Goal: Register for event/course

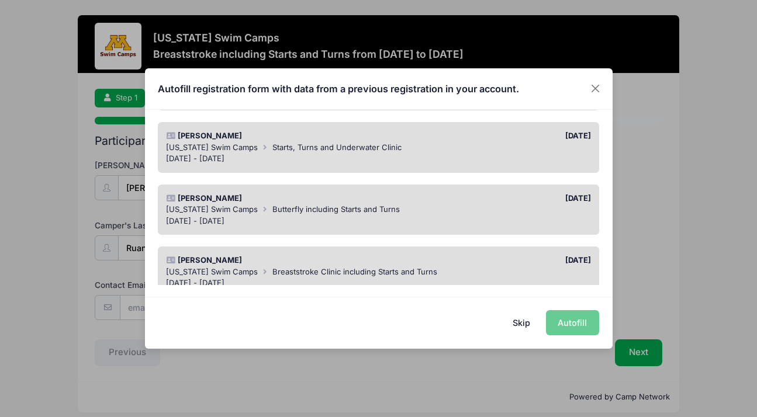
scroll to position [214, 0]
click at [275, 145] on span "Starts, Turns and Underwater Clinic" at bounding box center [336, 147] width 129 height 9
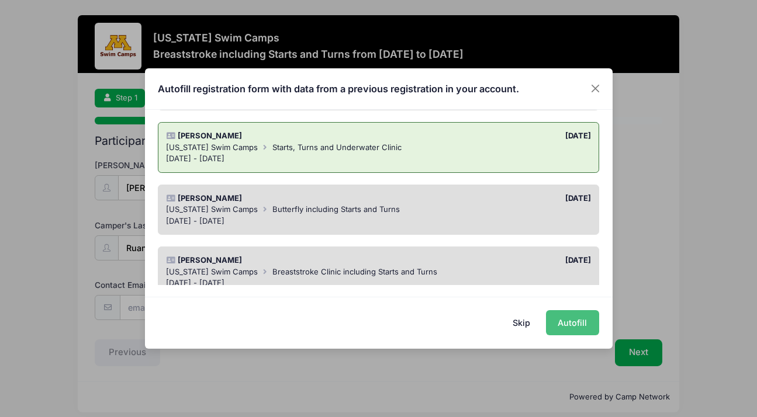
click at [563, 326] on button "Autofill" at bounding box center [572, 322] width 53 height 25
type input "[EMAIL_ADDRESS][DOMAIN_NAME]"
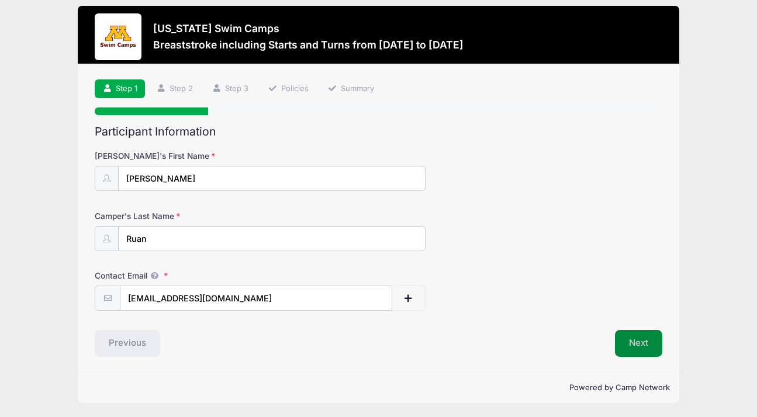
scroll to position [8, 0]
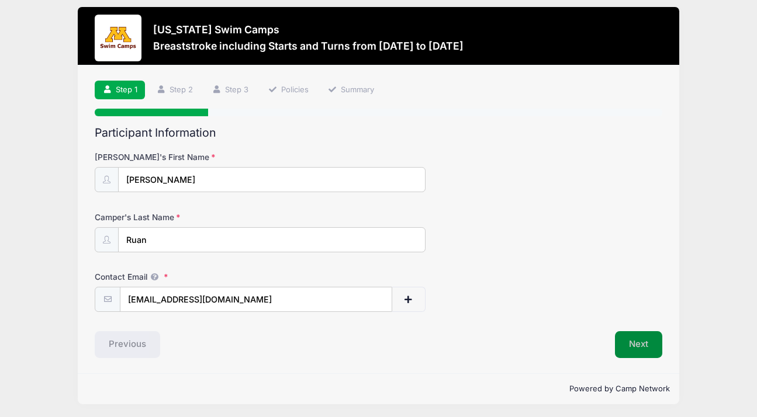
click at [646, 344] on button "Next" at bounding box center [638, 344] width 47 height 27
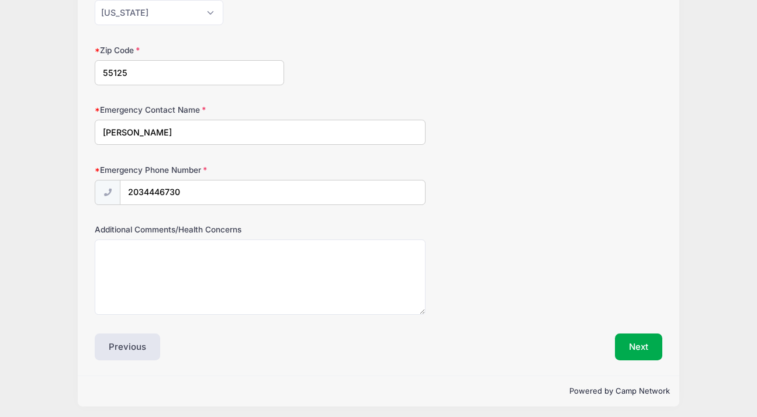
scroll to position [594, 0]
click at [646, 345] on button "Next" at bounding box center [638, 347] width 47 height 27
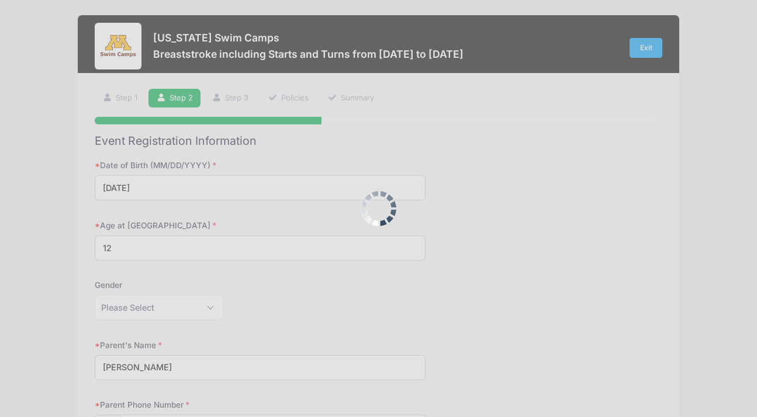
scroll to position [0, 0]
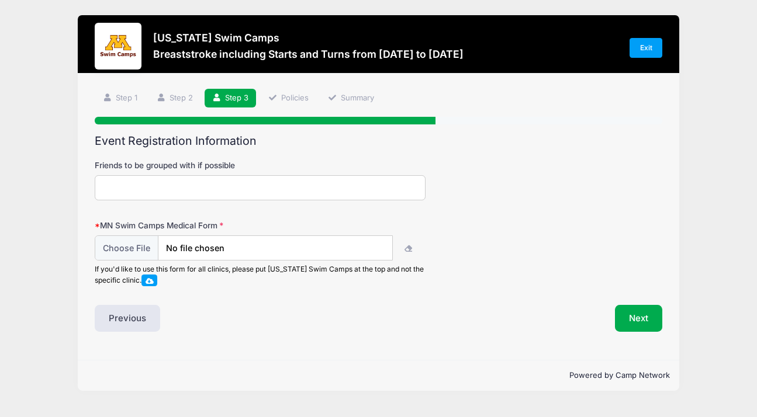
click at [363, 189] on input "Friends to be grouped with if possible" at bounding box center [260, 187] width 331 height 25
type input "[PERSON_NAME]"
click at [154, 280] on span at bounding box center [149, 281] width 8 height 6
click at [120, 246] on input "file" at bounding box center [244, 247] width 298 height 25
type input "C:\fakepath\Medical Form [PERSON_NAME].pdf"
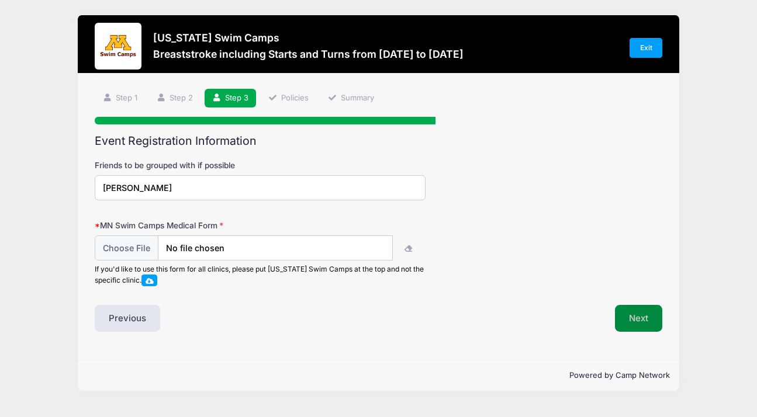
click at [642, 316] on button "Next" at bounding box center [638, 318] width 47 height 27
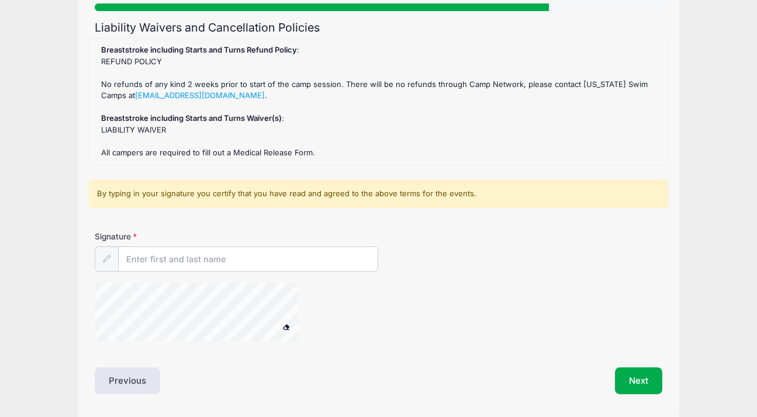
scroll to position [136, 0]
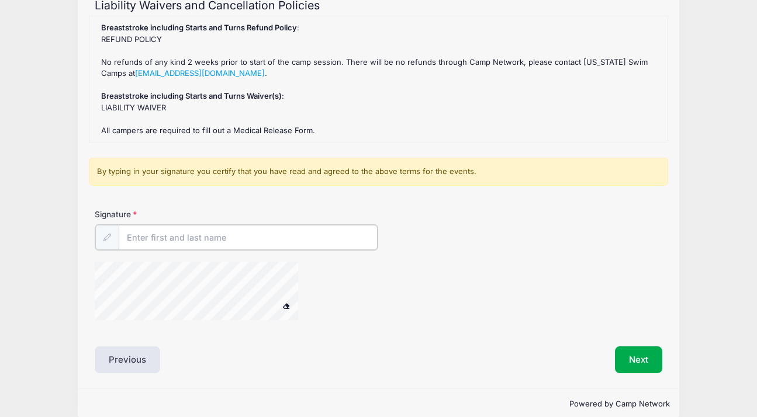
click at [199, 235] on input "Signature" at bounding box center [248, 237] width 259 height 25
type input "[PERSON_NAME]"
click at [638, 359] on button "Next" at bounding box center [638, 358] width 47 height 27
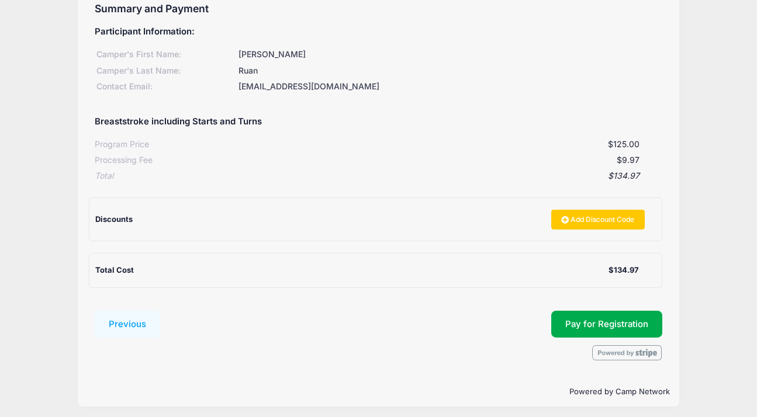
scroll to position [131, 0]
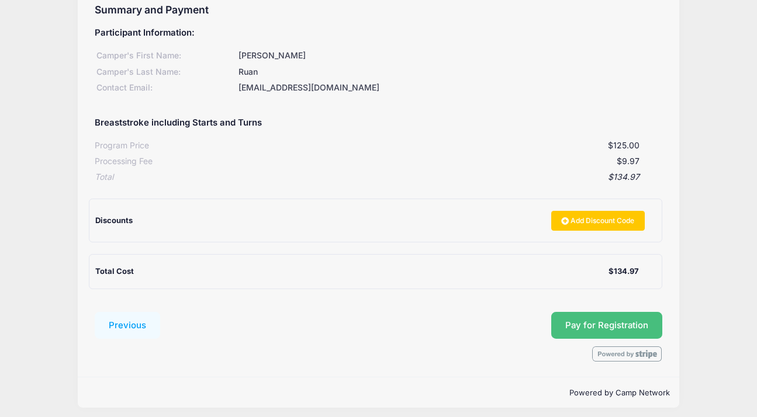
click at [589, 318] on button "Pay for Registration" at bounding box center [606, 325] width 111 height 27
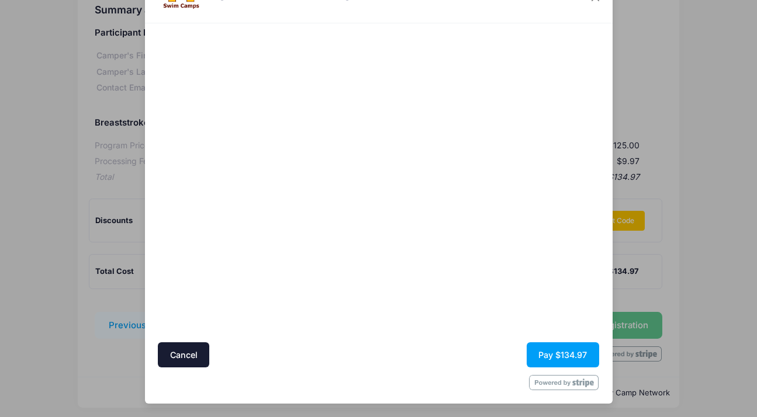
scroll to position [52, 0]
click at [543, 355] on button "Pay $134.97" at bounding box center [562, 355] width 72 height 25
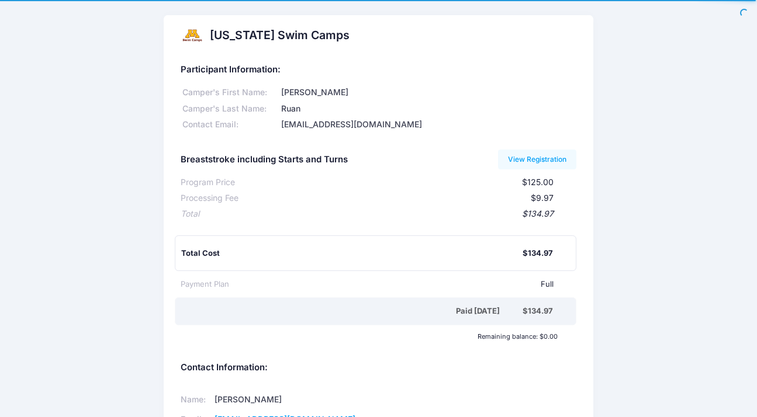
scroll to position [1, 0]
